Goal: Task Accomplishment & Management: Manage account settings

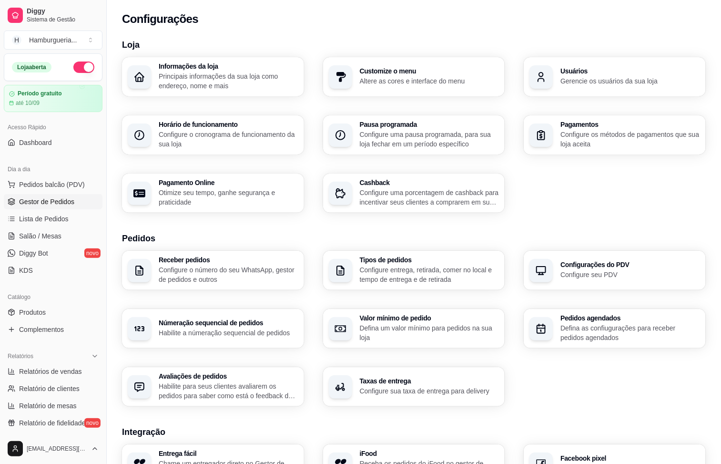
click at [53, 203] on span "Gestor de Pedidos" at bounding box center [46, 202] width 55 height 10
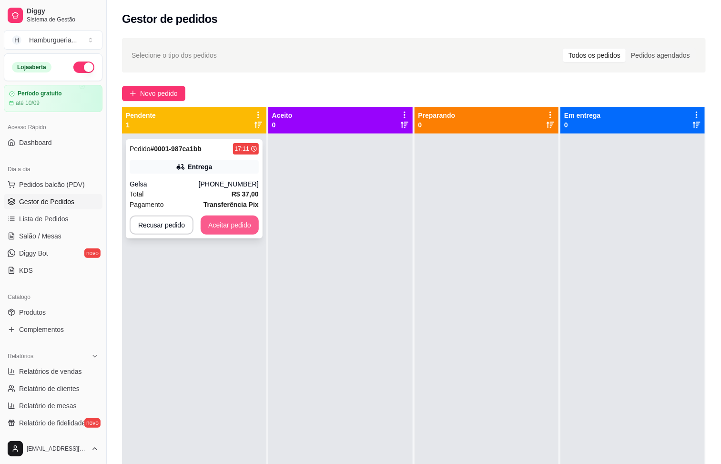
click at [222, 225] on button "Aceitar pedido" at bounding box center [230, 224] width 58 height 19
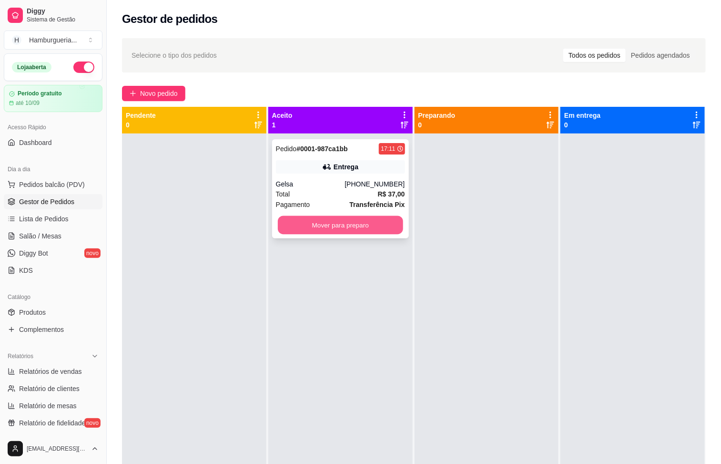
click at [347, 228] on button "Mover para preparo" at bounding box center [340, 225] width 125 height 19
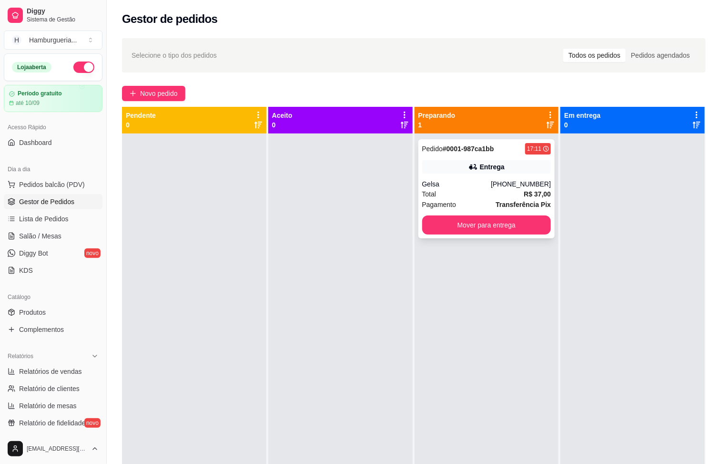
click at [461, 193] on div "Total R$ 37,00" at bounding box center [486, 194] width 129 height 10
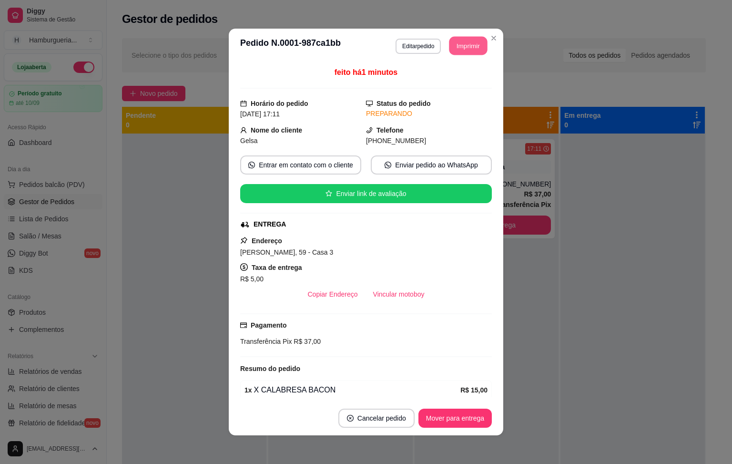
click at [468, 43] on button "Imprimir" at bounding box center [468, 46] width 38 height 19
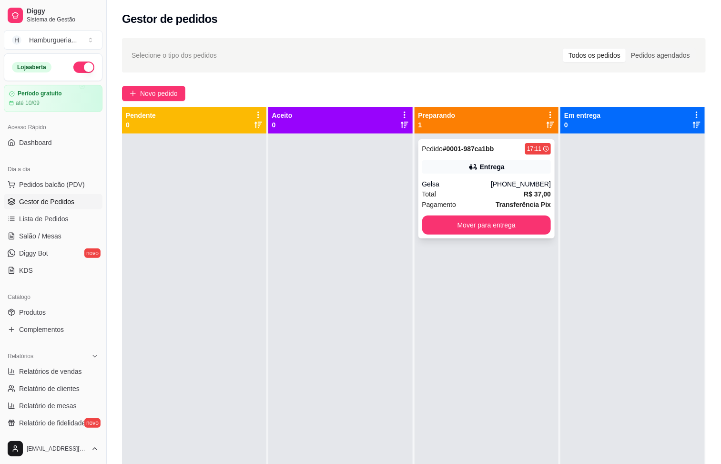
click at [499, 198] on div "Total R$ 37,00" at bounding box center [486, 194] width 129 height 10
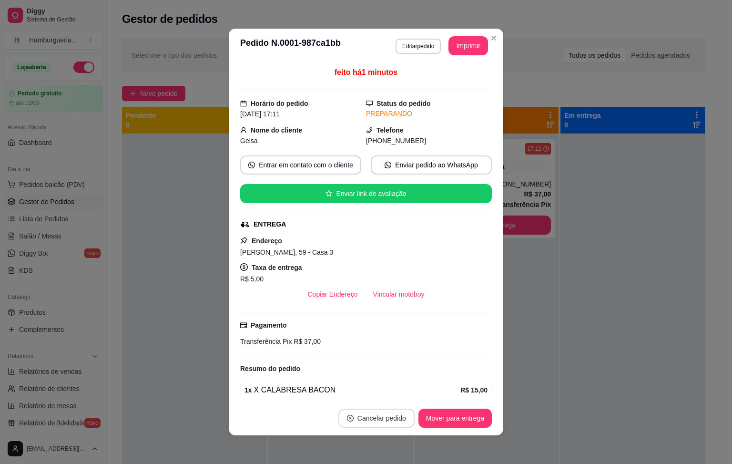
click at [372, 419] on button "Cancelar pedido" at bounding box center [376, 417] width 76 height 19
click at [400, 392] on button "Sim" at bounding box center [398, 394] width 38 height 19
